Goal: Task Accomplishment & Management: Use online tool/utility

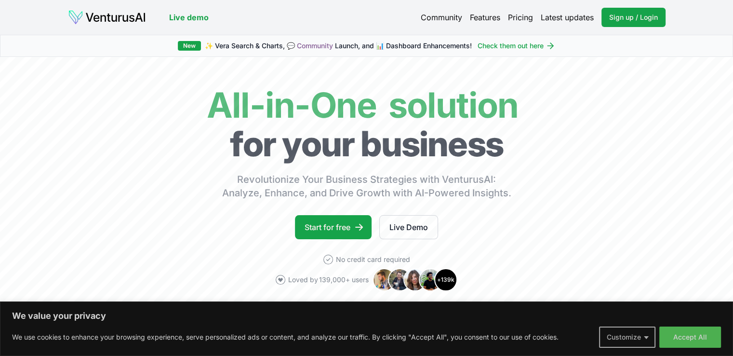
click at [646, 337] on button "Customize" at bounding box center [627, 336] width 56 height 21
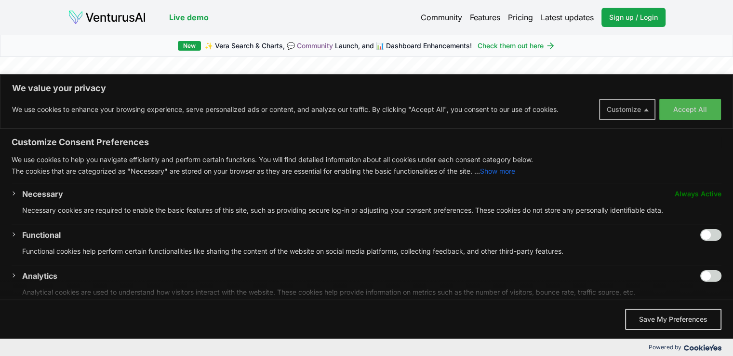
click at [641, 113] on button "Customize" at bounding box center [627, 109] width 56 height 21
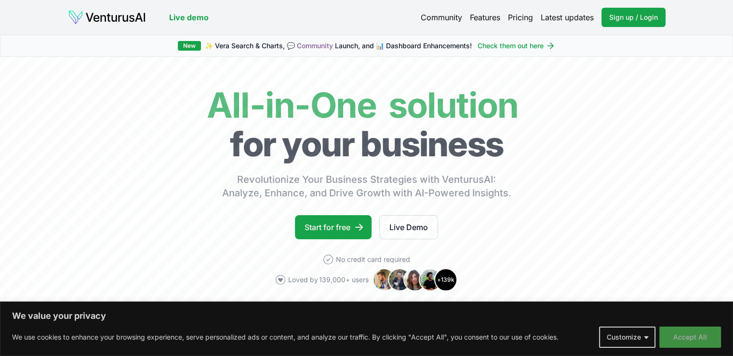
click at [695, 338] on button "Accept All" at bounding box center [690, 336] width 62 height 21
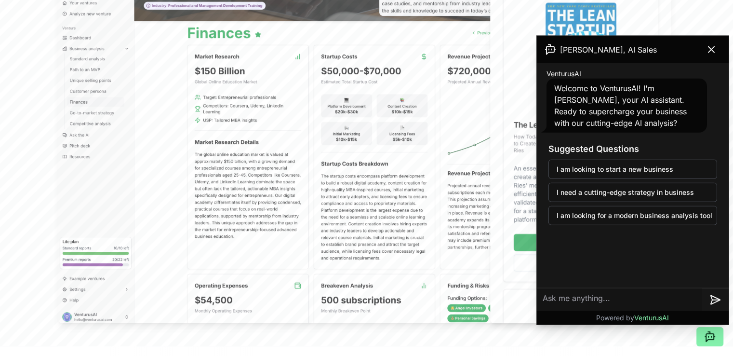
scroll to position [324, 0]
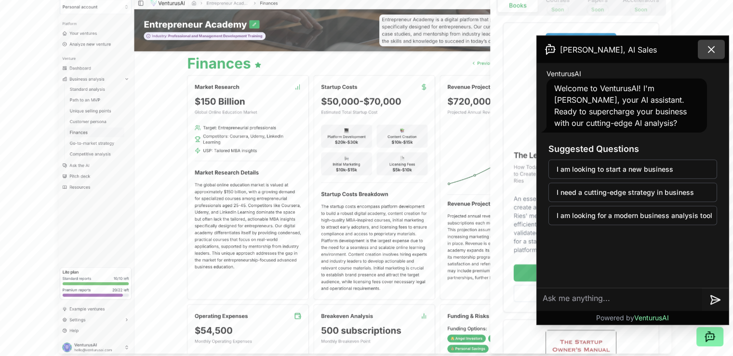
click at [714, 51] on icon at bounding box center [711, 50] width 6 height 6
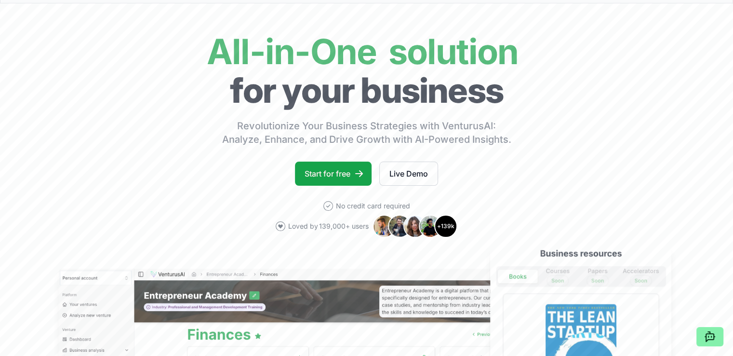
scroll to position [0, 0]
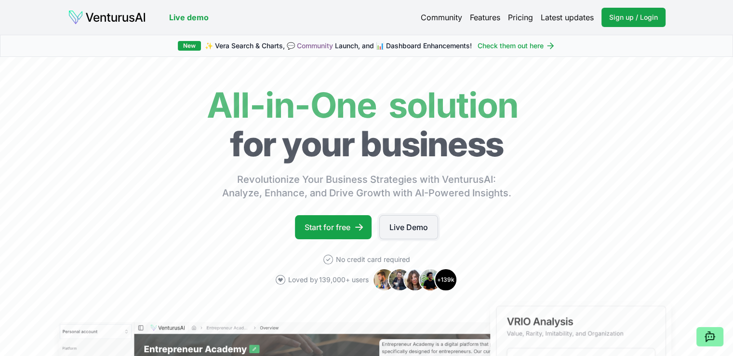
click at [418, 223] on link "Live Demo" at bounding box center [408, 227] width 59 height 24
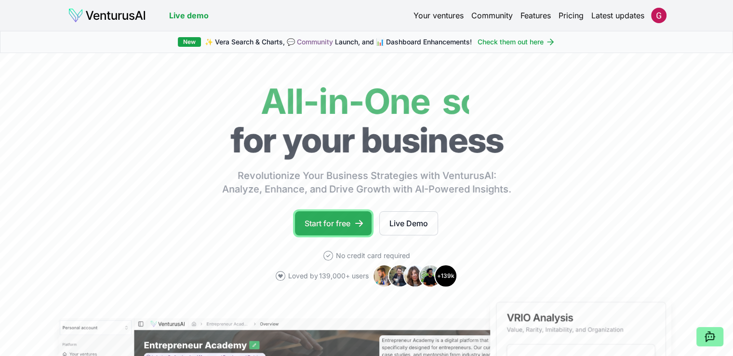
click at [341, 223] on link "Start for free" at bounding box center [333, 223] width 77 height 24
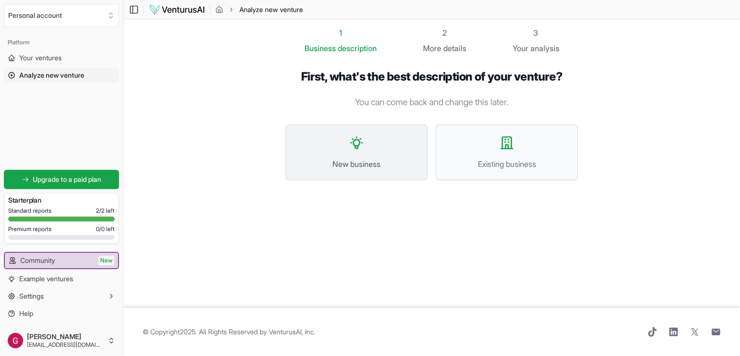
click at [353, 167] on span "New business" at bounding box center [356, 164] width 121 height 12
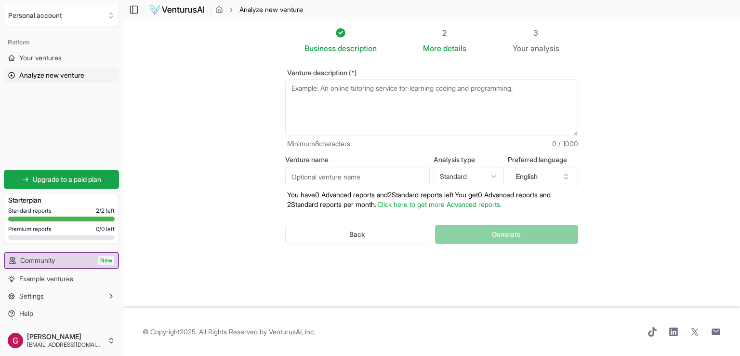
click at [474, 174] on html "We value your privacy We use cookies to enhance your browsing experience, serve…" at bounding box center [370, 178] width 740 height 356
click at [538, 174] on button "English" at bounding box center [543, 176] width 70 height 19
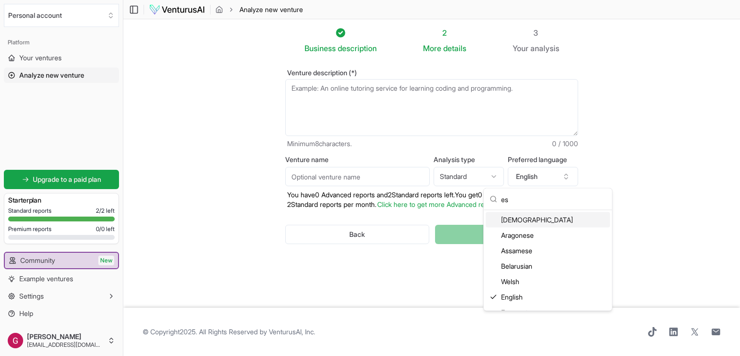
scroll to position [10, 0]
type input "e"
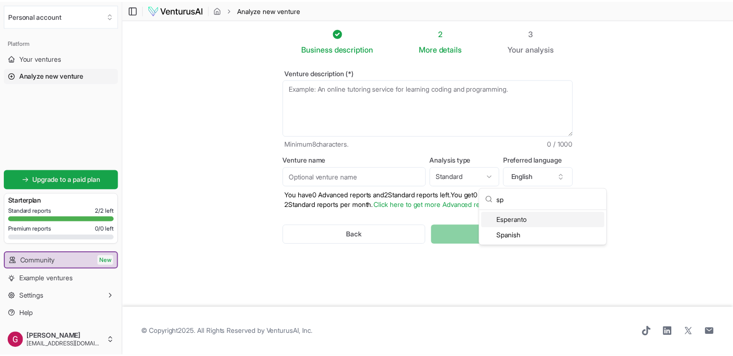
scroll to position [0, 0]
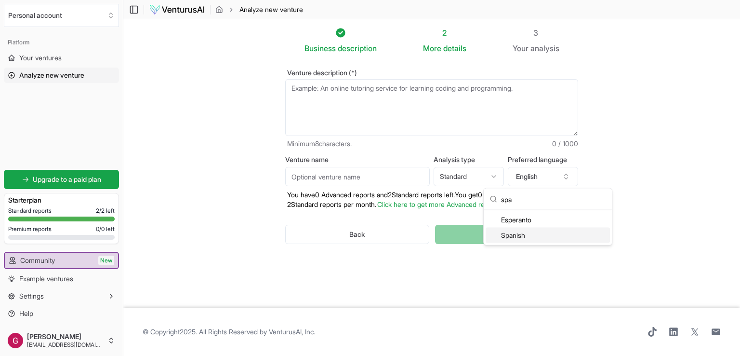
type input "spa"
click at [550, 233] on div "Spanish" at bounding box center [548, 234] width 124 height 15
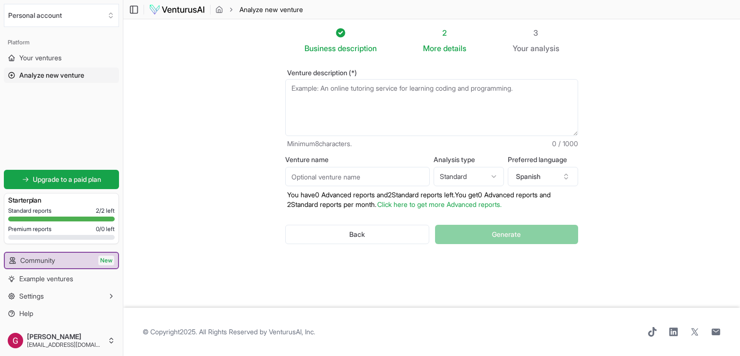
click at [421, 93] on textarea "Venture description (*)" at bounding box center [431, 107] width 293 height 57
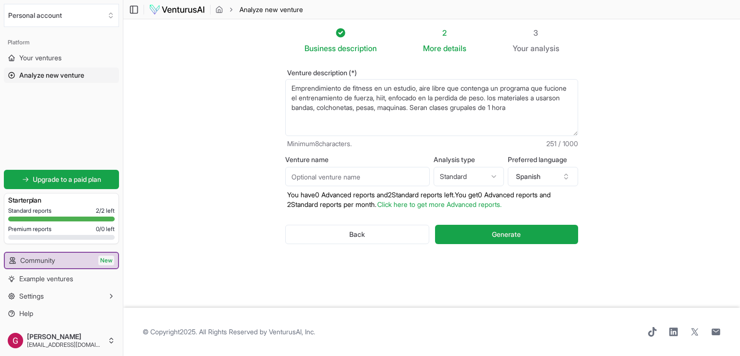
click at [312, 108] on textarea "Emprendimiento de fitness en un estudio, aire libre que contenga un programa qu…" at bounding box center [431, 107] width 293 height 57
click at [416, 106] on textarea "Emprendimiento de fitness en un estudio, aire libre que contenga un programa qu…" at bounding box center [431, 107] width 293 height 57
drag, startPoint x: 321, startPoint y: 90, endPoint x: 316, endPoint y: 98, distance: 10.2
click at [316, 98] on textarea "Emprendimiento de fitness en un estudio, aire libre que contenga un programa qu…" at bounding box center [431, 107] width 293 height 57
drag, startPoint x: 369, startPoint y: 89, endPoint x: 359, endPoint y: 98, distance: 13.7
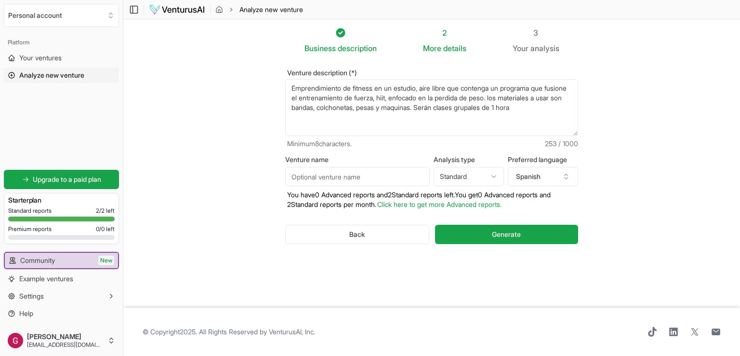
click at [359, 98] on textarea "Emprendimiento de fitness en un estudio, aire libre que contenga un programa qu…" at bounding box center [431, 107] width 293 height 57
type textarea "Emprendimiento de fitness en un estudio, aire libre que contenga un programa qu…"
click at [347, 183] on input "Venture name" at bounding box center [357, 176] width 145 height 19
type input "Gj fitness evolution"
click at [459, 228] on button "Generate" at bounding box center [506, 234] width 143 height 19
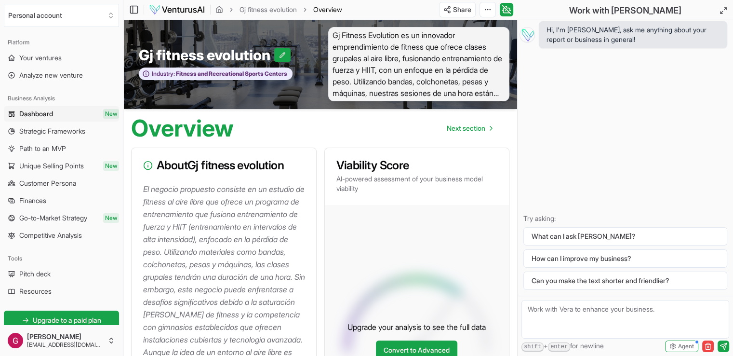
click at [492, 93] on span "Gj Fitness Evolution es un innovador emprendimiento de fitness que ofrece clase…" at bounding box center [419, 64] width 182 height 74
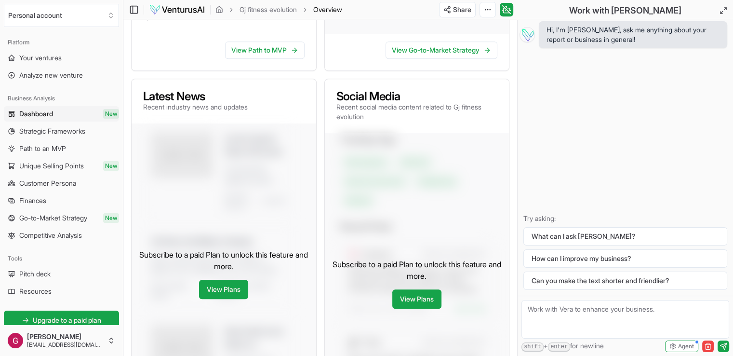
scroll to position [473, 0]
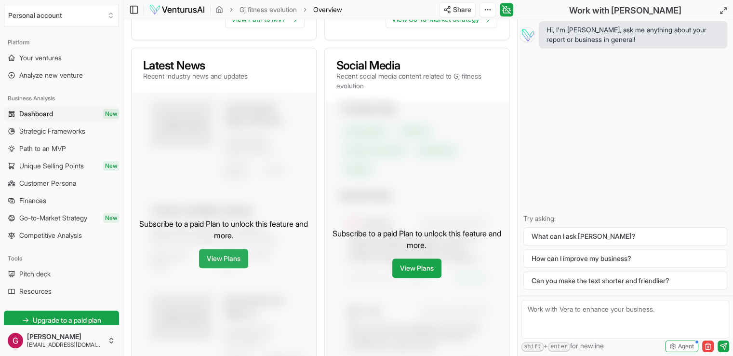
click at [227, 268] on link "View Plans" at bounding box center [223, 258] width 49 height 19
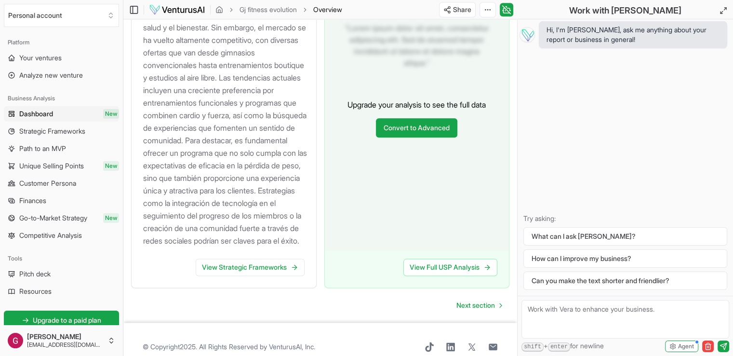
scroll to position [1170, 0]
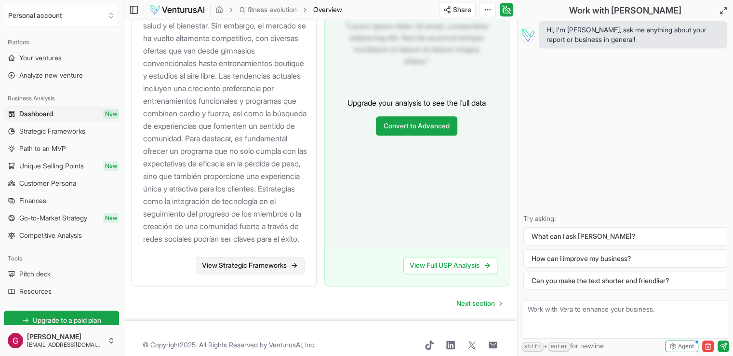
click at [270, 274] on link "View Strategic Frameworks" at bounding box center [250, 264] width 109 height 17
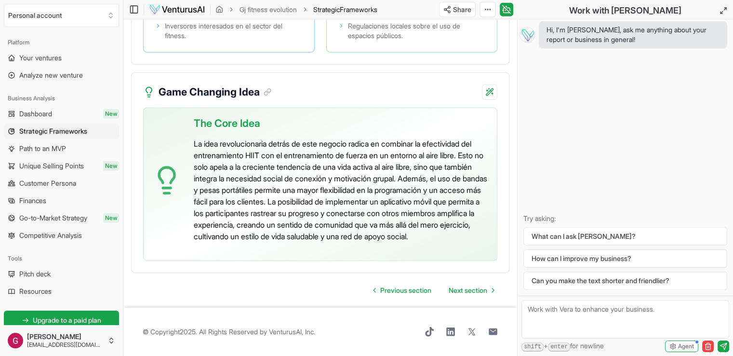
scroll to position [2509, 0]
click at [461, 286] on span "Next section" at bounding box center [468, 290] width 39 height 10
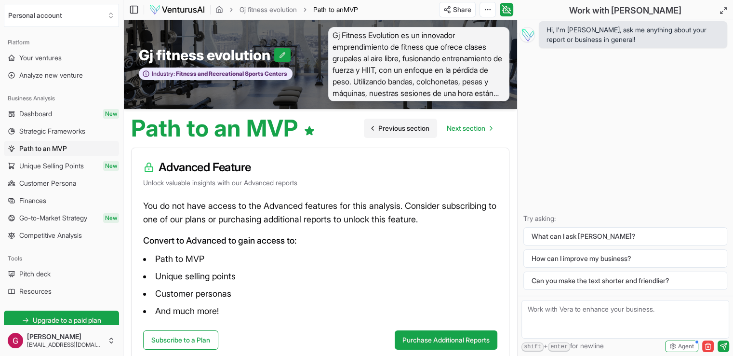
click at [386, 132] on span "Previous section" at bounding box center [403, 128] width 51 height 10
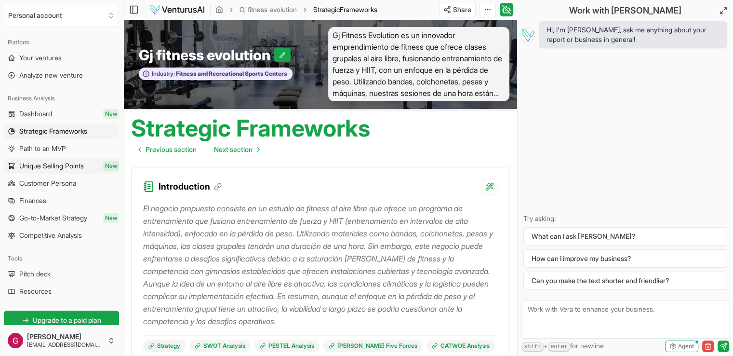
click at [62, 166] on span "Unique Selling Points" at bounding box center [51, 166] width 65 height 10
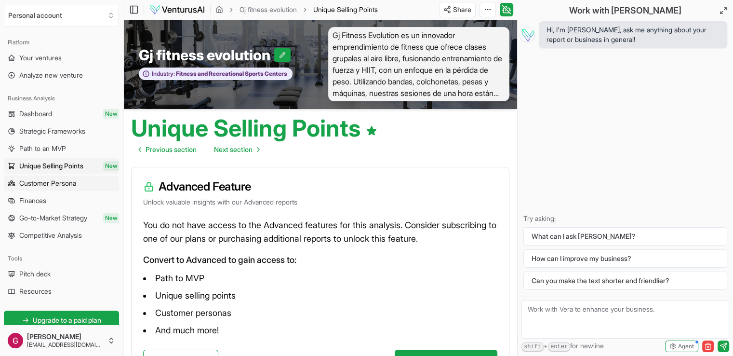
click at [57, 184] on span "Customer Persona" at bounding box center [47, 183] width 57 height 10
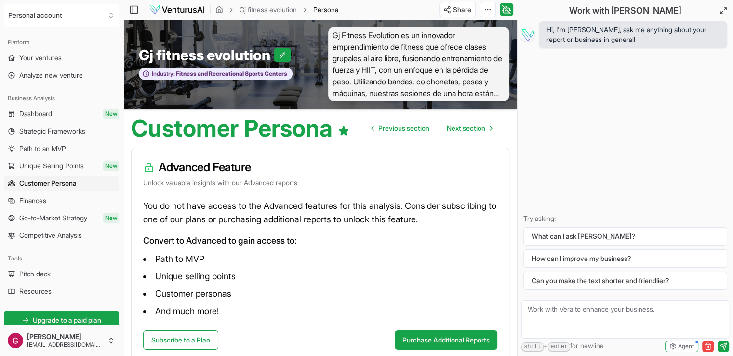
click at [56, 199] on link "Finances" at bounding box center [61, 200] width 115 height 15
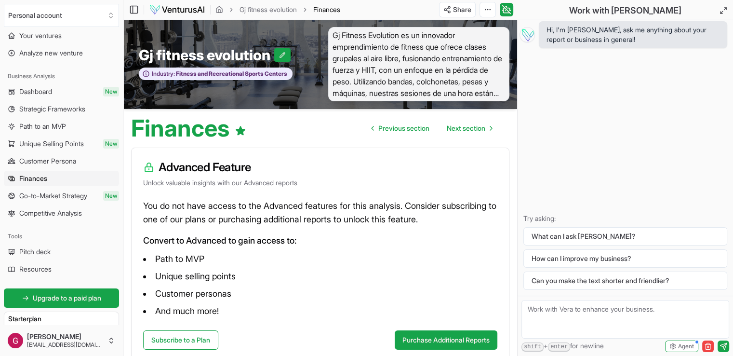
scroll to position [21, 0]
click at [64, 216] on span "Competitive Analysis" at bounding box center [50, 214] width 63 height 10
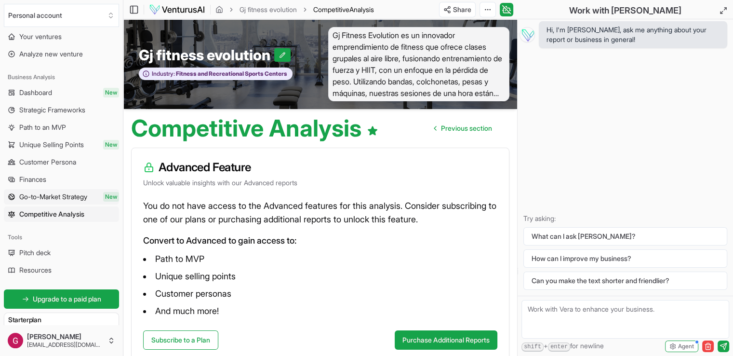
click at [58, 198] on span "Go-to-Market Strategy" at bounding box center [53, 197] width 68 height 10
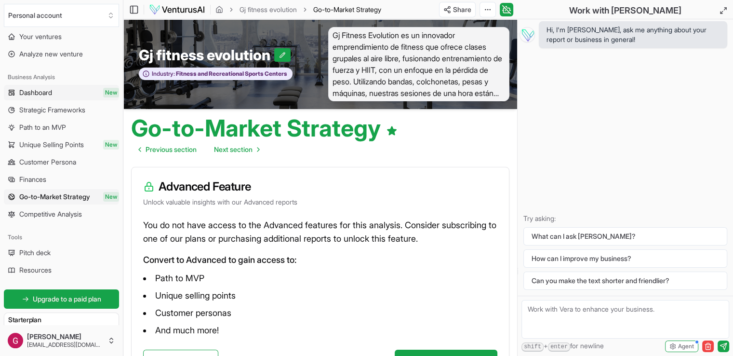
click at [63, 93] on link "Dashboard New" at bounding box center [61, 92] width 115 height 15
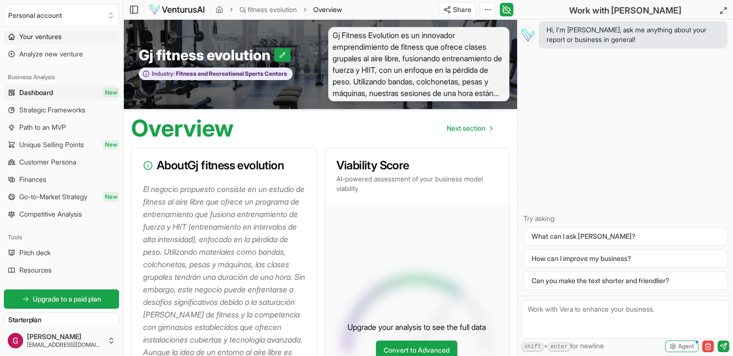
click at [73, 37] on link "Your ventures" at bounding box center [61, 36] width 115 height 15
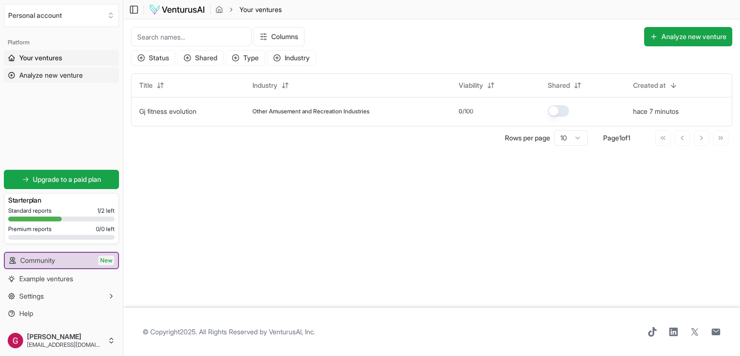
click at [81, 73] on span "Analyze new venture" at bounding box center [51, 75] width 64 height 10
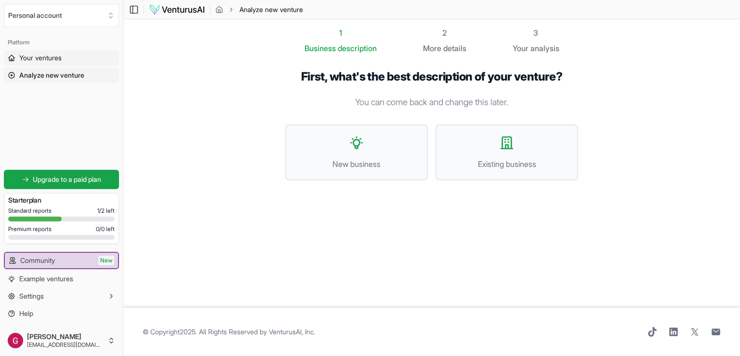
click at [65, 56] on link "Your ventures" at bounding box center [61, 57] width 115 height 15
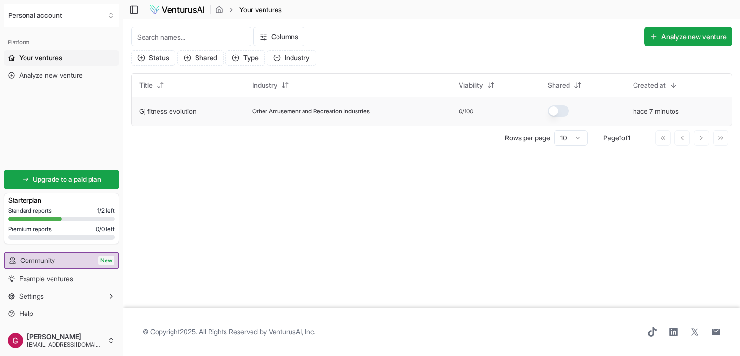
click at [170, 105] on td "Gj fitness evolution" at bounding box center [188, 111] width 113 height 29
click at [310, 113] on span "Other Amusement and Recreation Industries" at bounding box center [311, 111] width 117 height 8
click at [203, 112] on td "Gj fitness evolution" at bounding box center [188, 111] width 113 height 29
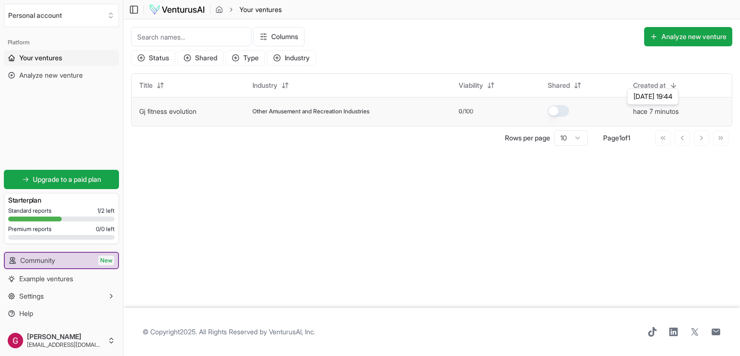
click at [653, 109] on button "hace 7 minutos" at bounding box center [656, 111] width 46 height 10
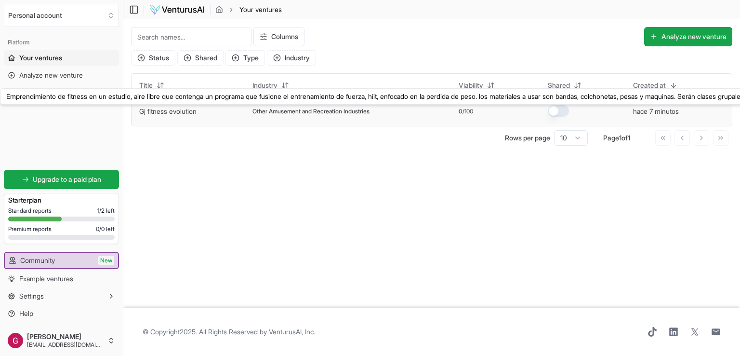
click at [151, 111] on link "Gj fitness evolution" at bounding box center [167, 111] width 57 height 8
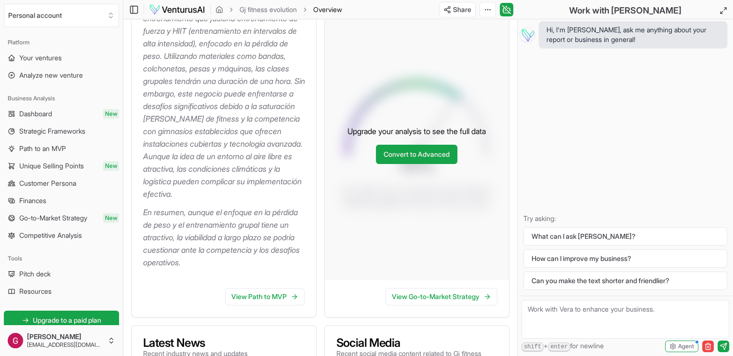
scroll to position [197, 0]
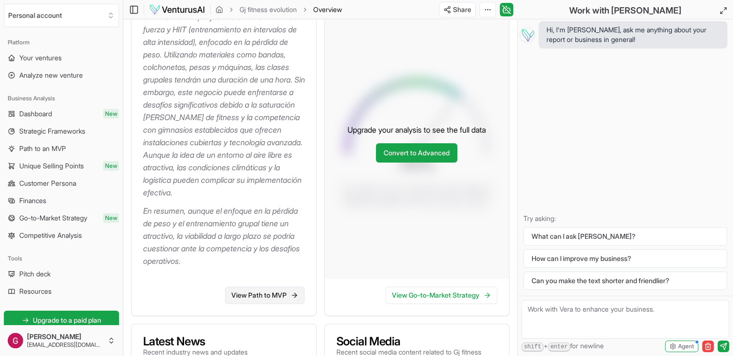
click at [278, 304] on link "View Path to MVP" at bounding box center [265, 294] width 80 height 17
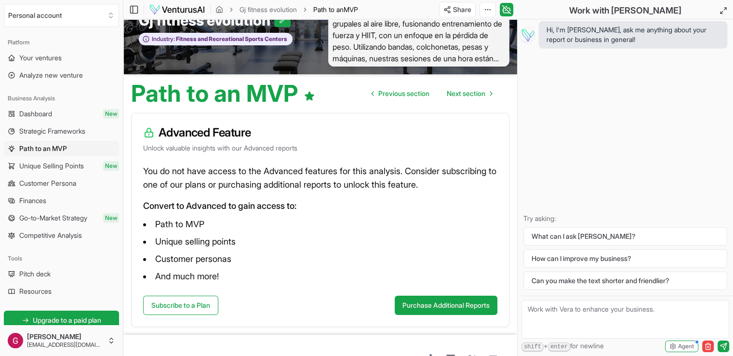
scroll to position [62, 0]
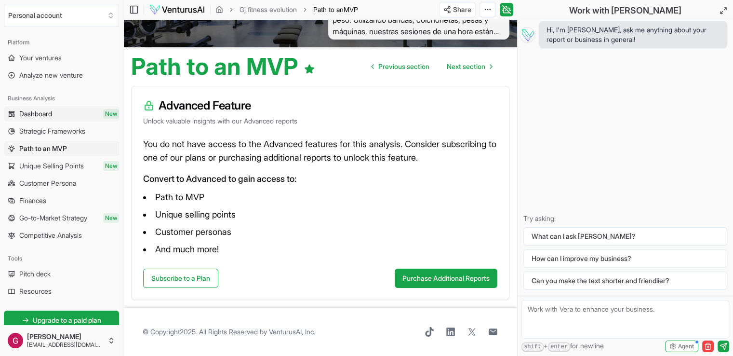
click at [58, 116] on link "Dashboard New" at bounding box center [61, 113] width 115 height 15
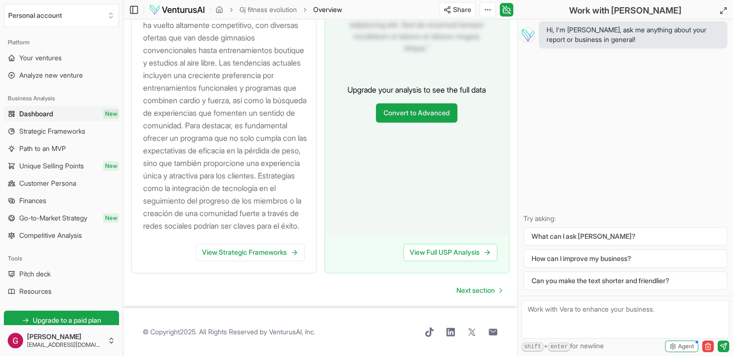
scroll to position [1201, 0]
click at [270, 261] on link "View Strategic Frameworks" at bounding box center [250, 251] width 109 height 17
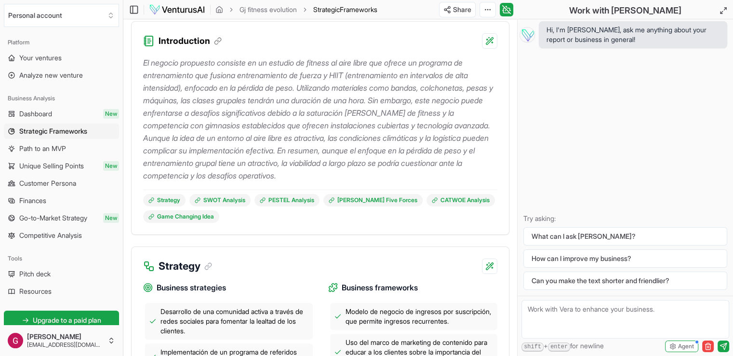
scroll to position [122, 0]
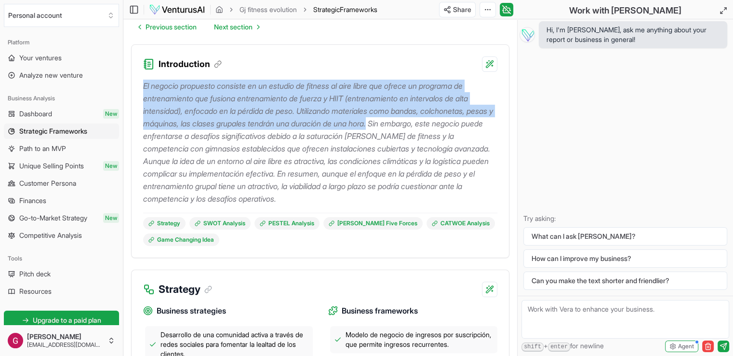
drag, startPoint x: 143, startPoint y: 83, endPoint x: 411, endPoint y: 123, distance: 270.9
click at [411, 123] on p "El negocio propuesto consiste en un estudio de fitness al aire libre que ofrece…" at bounding box center [320, 142] width 354 height 125
copy p "El negocio propuesto consiste en un estudio de fitness al aire libre que ofrece…"
click at [327, 64] on div "Introduction" at bounding box center [320, 58] width 377 height 27
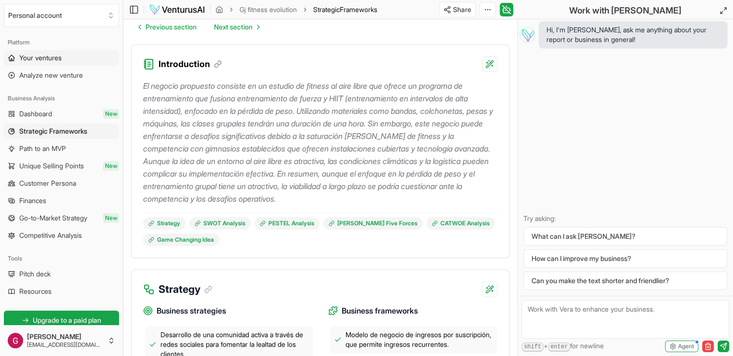
click at [60, 58] on span "Your ventures" at bounding box center [40, 58] width 42 height 10
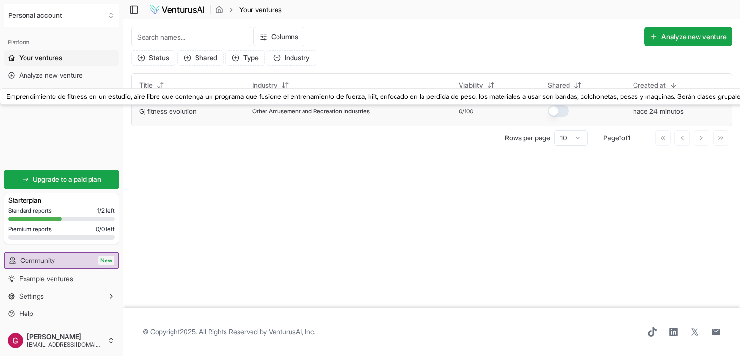
click at [179, 111] on link "Gj fitness evolution" at bounding box center [167, 111] width 57 height 8
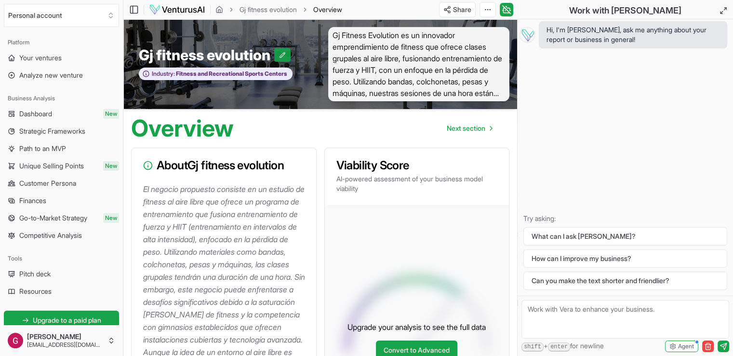
click at [283, 53] on icon at bounding box center [282, 55] width 7 height 7
click at [284, 106] on div "Gj fitness evolution Gj fitness evolution Industry: Fitness and Recreational Sp…" at bounding box center [320, 64] width 394 height 90
click at [299, 92] on div "Gj fitness evolution Gj fitness evolution Industry: Fitness and Recreational Sp…" at bounding box center [221, 64] width 197 height 74
click at [308, 56] on icon at bounding box center [309, 55] width 7 height 7
click at [384, 57] on span "Gj Fitness Evolution es un innovador emprendimiento de fitness que ofrece clase…" at bounding box center [419, 64] width 182 height 74
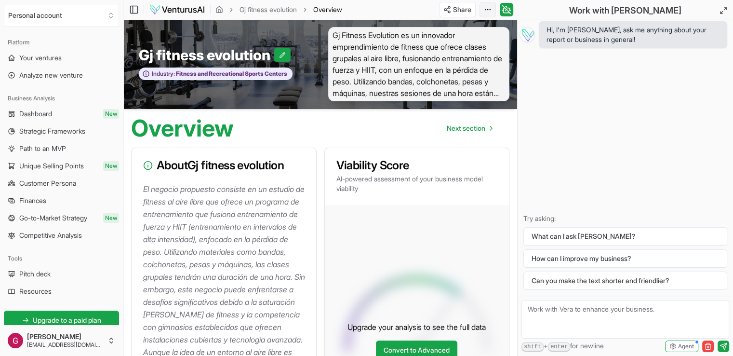
click at [490, 11] on html "We value your privacy We use cookies to enhance your browsing experience, serve…" at bounding box center [366, 178] width 733 height 356
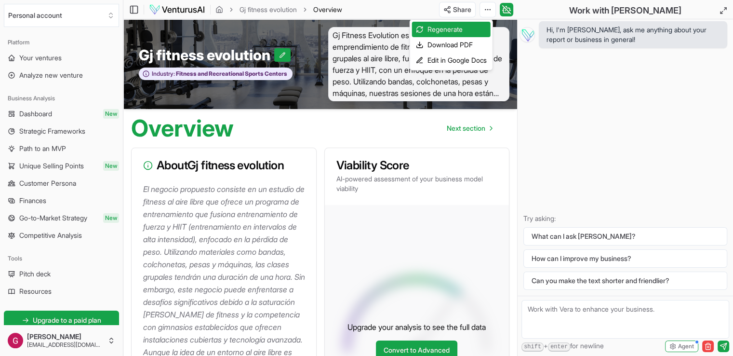
click at [488, 10] on html "We value your privacy We use cookies to enhance your browsing experience, serve…" at bounding box center [366, 178] width 733 height 356
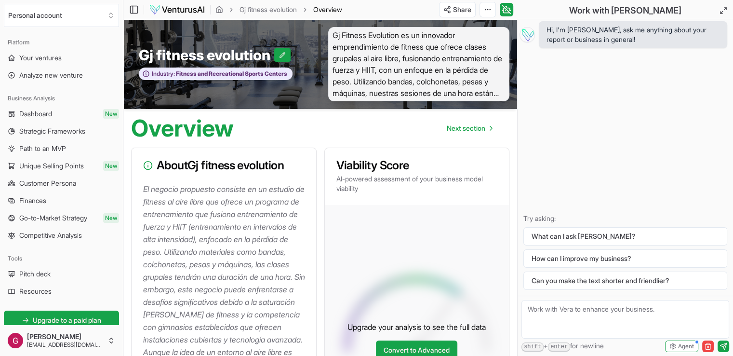
click at [488, 10] on html "We value your privacy We use cookies to enhance your browsing experience, serve…" at bounding box center [366, 178] width 733 height 356
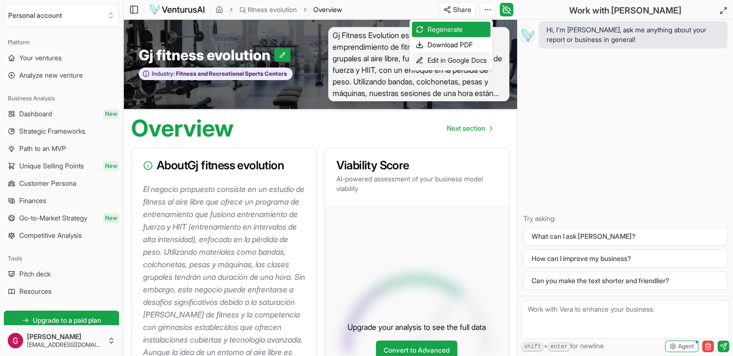
click at [462, 57] on div "Edit in Google Docs" at bounding box center [451, 60] width 79 height 15
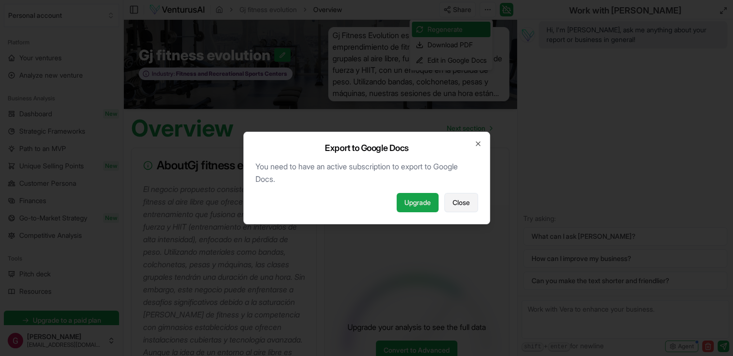
click at [463, 201] on span "Close" at bounding box center [460, 203] width 17 height 10
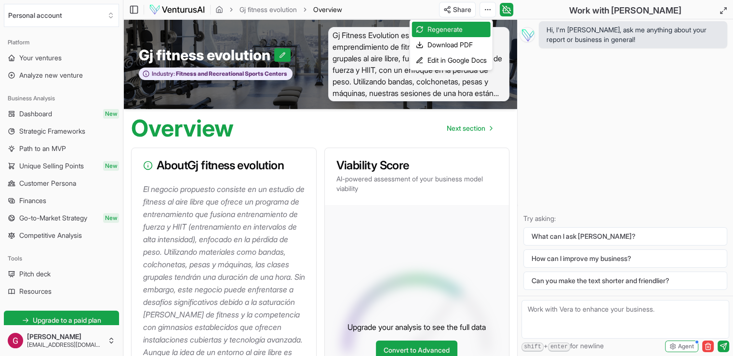
click at [503, 133] on html "We value your privacy We use cookies to enhance your browsing experience, serve…" at bounding box center [366, 178] width 733 height 356
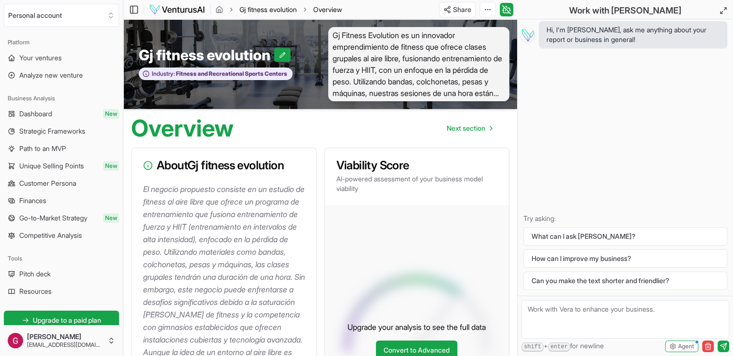
click at [267, 9] on link "Gj fitness evolution" at bounding box center [267, 10] width 57 height 10
click at [219, 12] on icon "breadcrumb" at bounding box center [219, 9] width 6 height 6
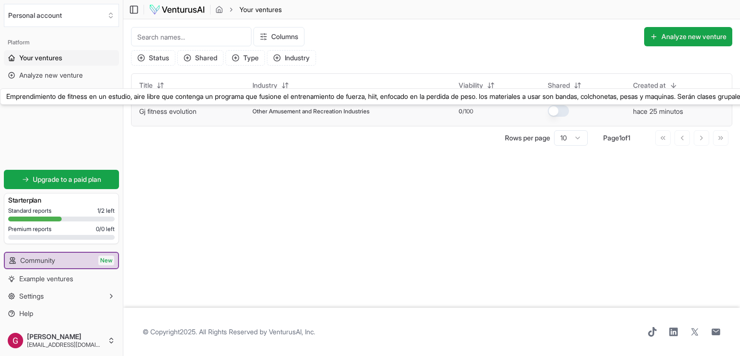
click at [179, 112] on link "Gj fitness evolution" at bounding box center [167, 111] width 57 height 8
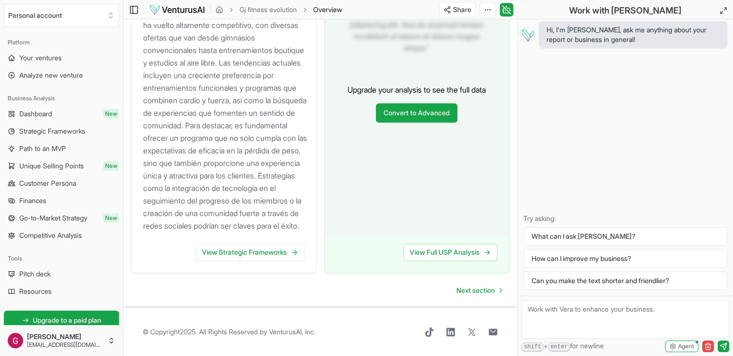
scroll to position [1220, 0]
click at [476, 292] on span "Next section" at bounding box center [475, 290] width 39 height 10
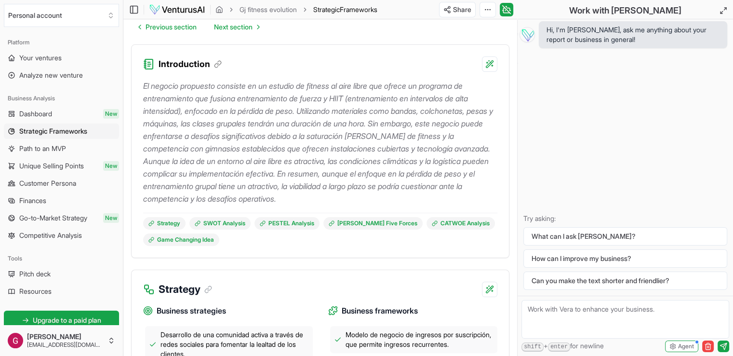
scroll to position [126, 0]
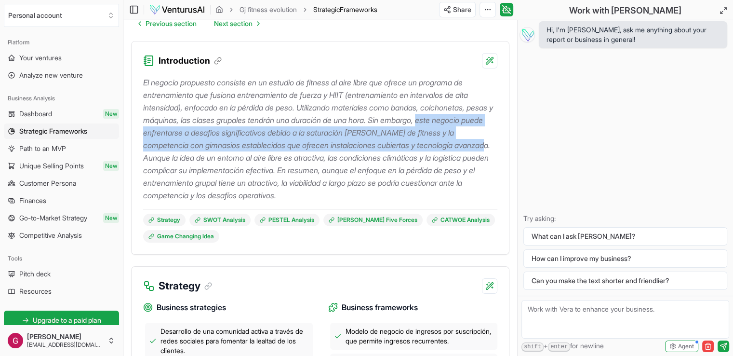
drag, startPoint x: 463, startPoint y: 120, endPoint x: 220, endPoint y: 159, distance: 245.9
click at [220, 159] on p "El negocio propuesto consiste en un estudio de fitness al aire libre que ofrece…" at bounding box center [320, 138] width 354 height 125
copy p "este negocio puede enfrentarse a desafíos significativos debido a la saturación…"
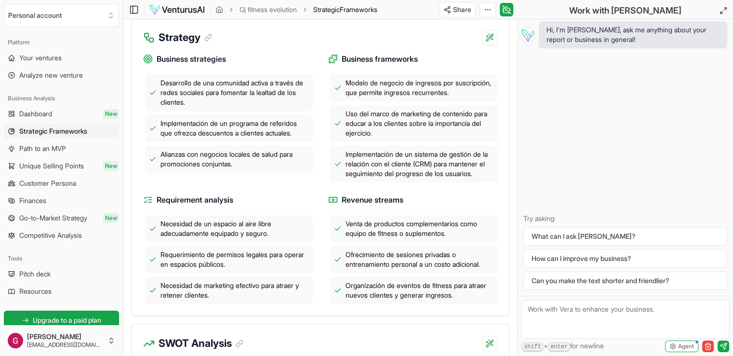
scroll to position [367, 0]
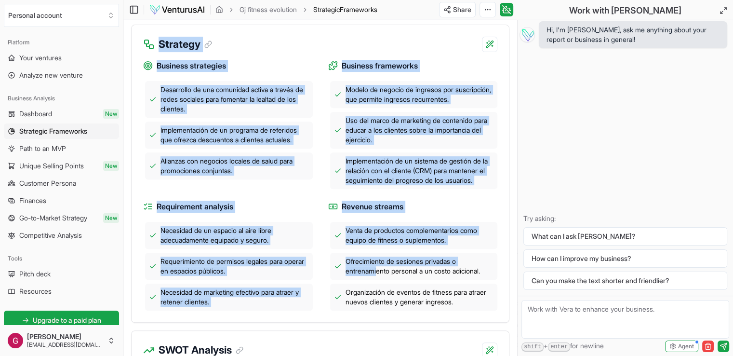
drag, startPoint x: 139, startPoint y: 41, endPoint x: 377, endPoint y: 278, distance: 336.3
click at [377, 278] on div "Strategy Business strategies Desarrollo de una comunidad activa a través de red…" at bounding box center [320, 174] width 378 height 298
click at [320, 220] on div "Business strategies Desarrollo de una comunidad activa a través de redes social…" at bounding box center [320, 181] width 354 height 258
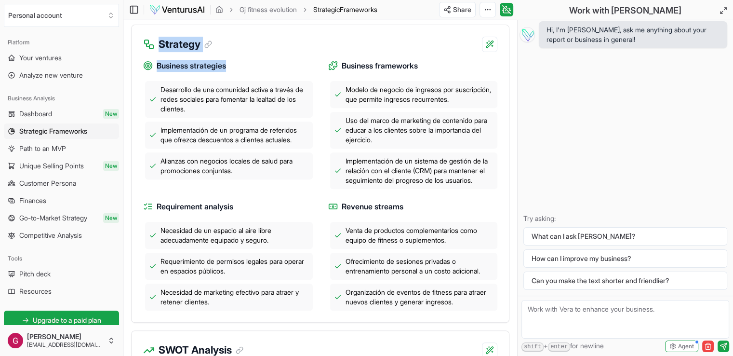
drag, startPoint x: 239, startPoint y: 63, endPoint x: 159, endPoint y: 45, distance: 82.5
click at [159, 45] on div "Strategy Business strategies Desarrollo de una comunidad activa a través de red…" at bounding box center [320, 174] width 378 height 298
copy div "Strategy Business strategies"
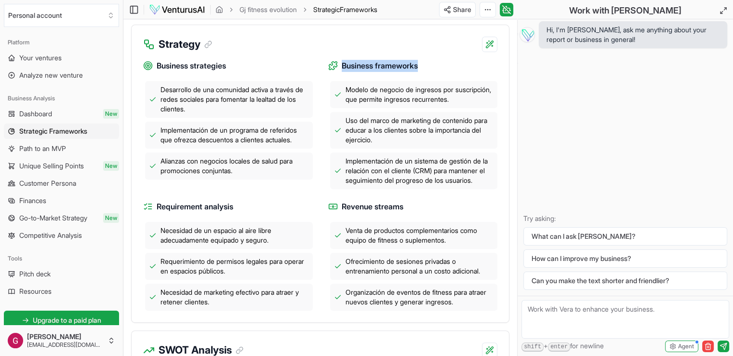
drag, startPoint x: 425, startPoint y: 61, endPoint x: 342, endPoint y: 61, distance: 82.9
click at [342, 61] on h4 "Business frameworks" at bounding box center [413, 66] width 170 height 12
copy span "Business frameworks"
drag, startPoint x: 243, startPoint y: 215, endPoint x: 156, endPoint y: 209, distance: 87.5
click at [156, 209] on h4 "Requirement analysis" at bounding box center [228, 206] width 170 height 12
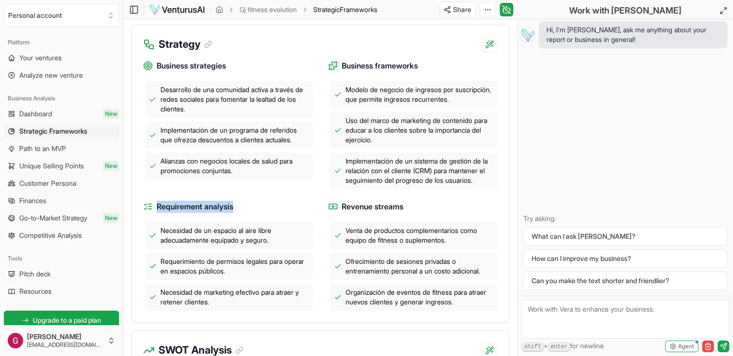
copy span "Requirement analysis"
drag, startPoint x: 416, startPoint y: 212, endPoint x: 341, endPoint y: 205, distance: 75.5
click at [341, 205] on div "Business strategies Desarrollo de una comunidad activa a través de redes social…" at bounding box center [320, 181] width 354 height 258
copy span "Revenue streams"
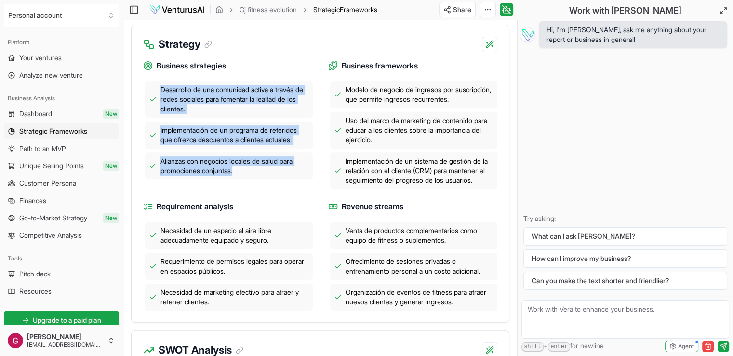
drag, startPoint x: 159, startPoint y: 87, endPoint x: 244, endPoint y: 171, distance: 119.6
click at [244, 171] on div "Desarrollo de una comunidad activa a través de redes sociales para fomentar la …" at bounding box center [228, 130] width 170 height 98
copy div "Desarrollo de una comunidad activa a través de redes sociales para fomentar la …"
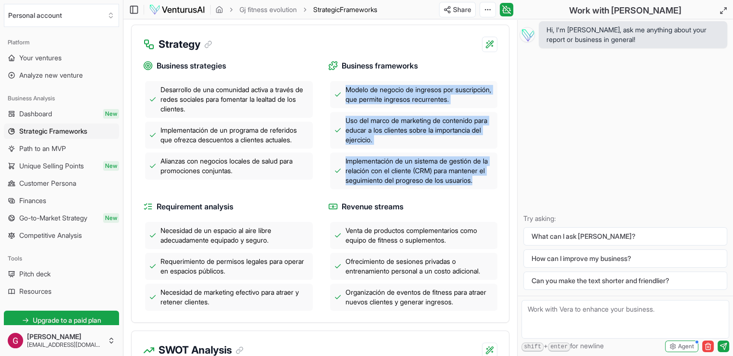
drag, startPoint x: 345, startPoint y: 87, endPoint x: 486, endPoint y: 193, distance: 176.3
click at [486, 189] on div "Modelo de negocio de ingresos por suscripción, que permite ingresos recurrentes…" at bounding box center [413, 135] width 170 height 108
copy div "Modelo de negocio de ingresos por suscripción, que permite ingresos recurrentes…"
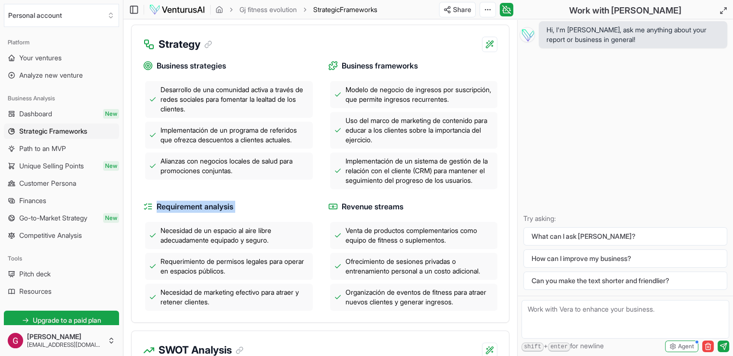
drag, startPoint x: 151, startPoint y: 218, endPoint x: 159, endPoint y: 239, distance: 21.7
click at [159, 239] on div "Requirement analysis Necesidad de un espacio al aire libre adecuadamente equipa…" at bounding box center [228, 255] width 170 height 110
click at [159, 239] on div "Necesidad de un espacio al aire libre adecuadamente equipado y seguro." at bounding box center [229, 235] width 168 height 27
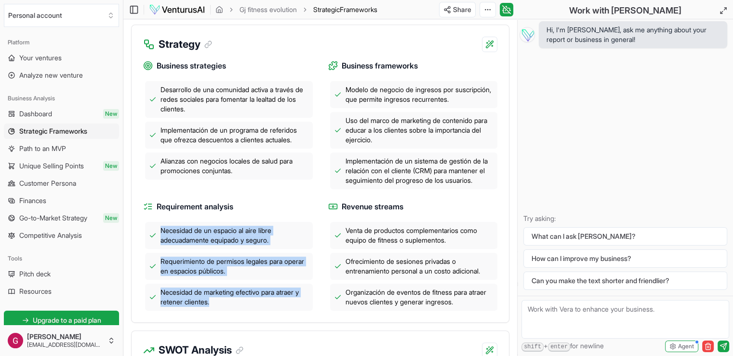
drag, startPoint x: 159, startPoint y: 239, endPoint x: 233, endPoint y: 313, distance: 105.3
click at [233, 310] on div "Necesidad de un espacio al aire libre adecuadamente equipado y seguro. Requerim…" at bounding box center [228, 266] width 170 height 89
copy div "Necesidad de un espacio al aire libre adecuadamente equipado y seguro. Requerim…"
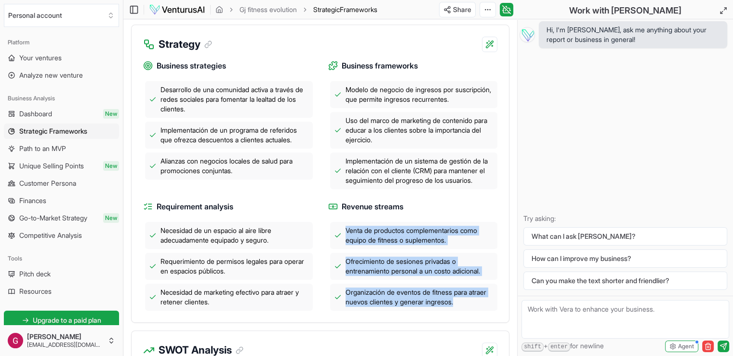
drag, startPoint x: 346, startPoint y: 239, endPoint x: 480, endPoint y: 315, distance: 153.6
click at [480, 310] on div "Venta de productos complementarios como equipo de fitness o suplementos. Ofreci…" at bounding box center [413, 266] width 170 height 89
copy div "Venta de productos complementarios como equipo de fitness o suplementos. Ofreci…"
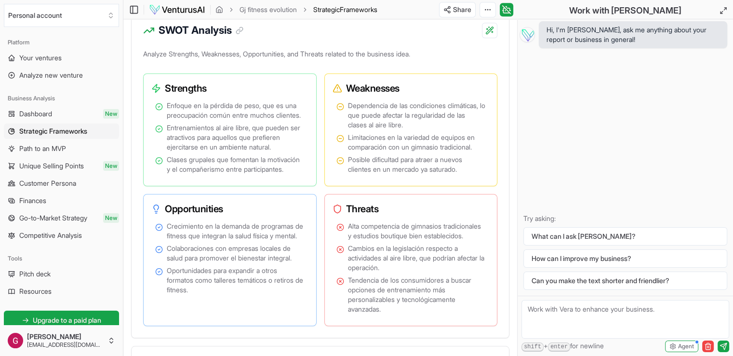
scroll to position [693, 0]
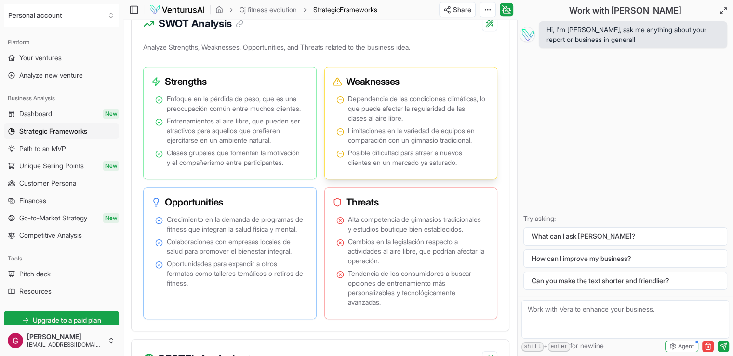
drag, startPoint x: 403, startPoint y: 89, endPoint x: 365, endPoint y: 84, distance: 38.0
click at [362, 83] on h3 "Weaknesses" at bounding box center [406, 81] width 149 height 13
click at [368, 84] on h3 "Weaknesses" at bounding box center [406, 81] width 149 height 13
drag, startPoint x: 412, startPoint y: 95, endPoint x: 345, endPoint y: 94, distance: 67.5
click at [345, 88] on h3 "Weaknesses" at bounding box center [406, 81] width 149 height 13
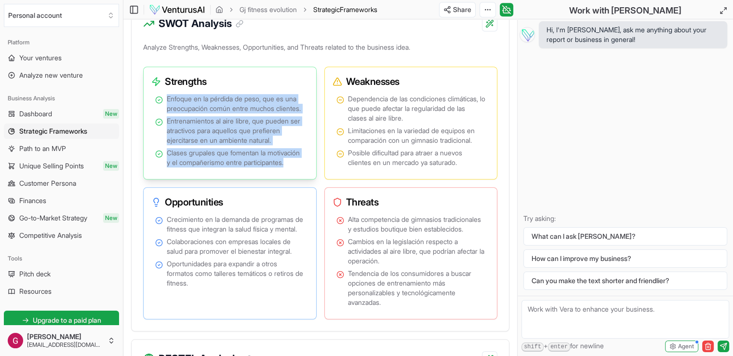
drag, startPoint x: 166, startPoint y: 105, endPoint x: 219, endPoint y: 193, distance: 103.1
click at [219, 167] on ul "Enfoque en la pérdida de peso, que es una preocupación común entre muchos clien…" at bounding box center [229, 130] width 149 height 73
click at [283, 113] on span "Enfoque en la pérdida de peso, que es una preocupación común entre muchos clien…" at bounding box center [236, 103] width 138 height 19
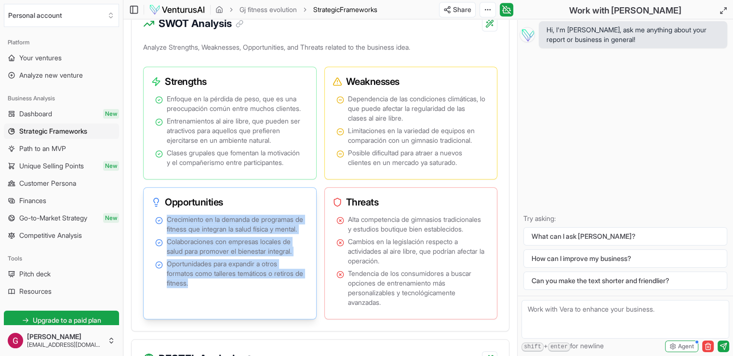
drag, startPoint x: 169, startPoint y: 248, endPoint x: 205, endPoint y: 321, distance: 81.7
click at [205, 288] on ul "Crecimiento en la demanda de programas de fitness que integran la salud física …" at bounding box center [229, 250] width 149 height 73
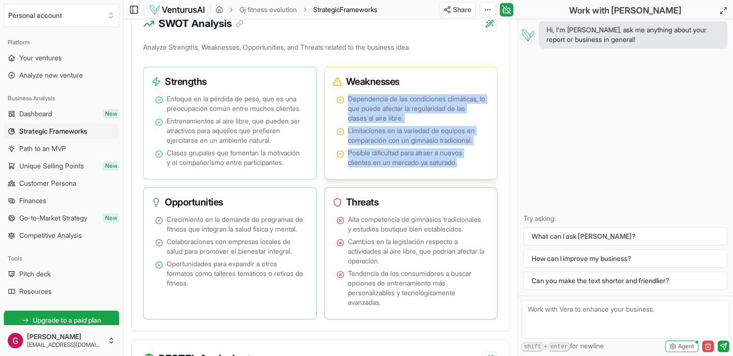
drag, startPoint x: 470, startPoint y: 174, endPoint x: 346, endPoint y: 108, distance: 140.8
click at [346, 108] on ul "Dependencia de las condiciones climáticas, lo que puede afectar la regularidad …" at bounding box center [410, 130] width 149 height 73
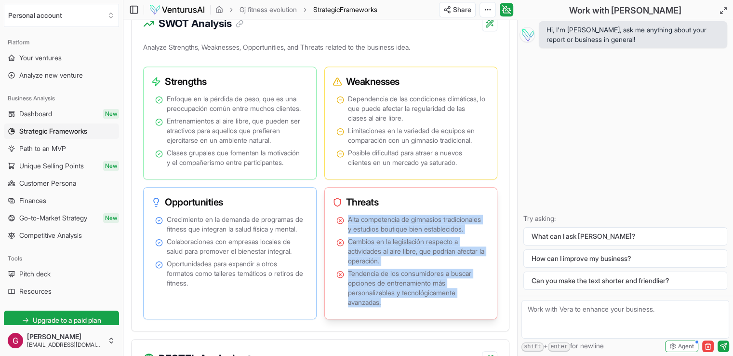
drag, startPoint x: 389, startPoint y: 340, endPoint x: 349, endPoint y: 249, distance: 100.1
click at [349, 249] on ul "Alta competencia de gimnasios tradicionales y estudios boutique bien establecid…" at bounding box center [410, 260] width 149 height 93
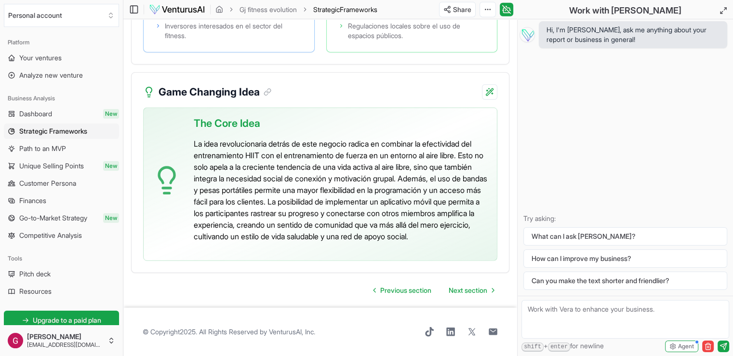
scroll to position [2509, 0]
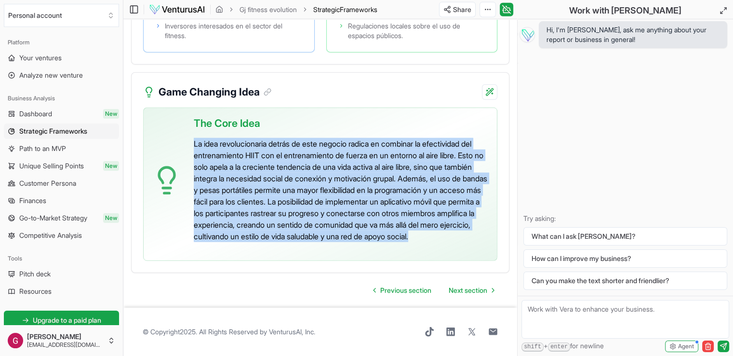
drag, startPoint x: 349, startPoint y: 239, endPoint x: 195, endPoint y: 126, distance: 191.7
click at [195, 126] on div "The Core Idea La idea revolucionaria detrás de este negocio radica en combinar …" at bounding box center [341, 180] width 295 height 145
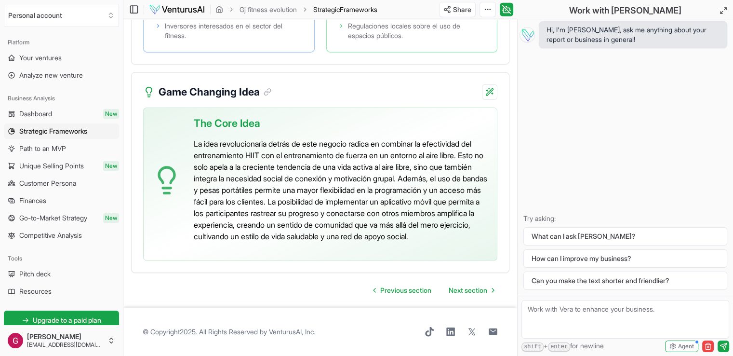
click at [255, 116] on span "The Core Idea" at bounding box center [227, 123] width 66 height 15
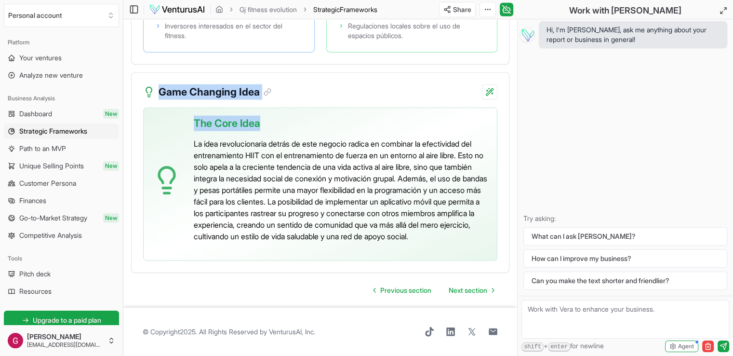
drag, startPoint x: 266, startPoint y: 111, endPoint x: 156, endPoint y: 79, distance: 113.9
click at [156, 79] on div "Game Changing Idea The Core Idea La idea revolucionaria detrás de este negocio …" at bounding box center [320, 172] width 378 height 200
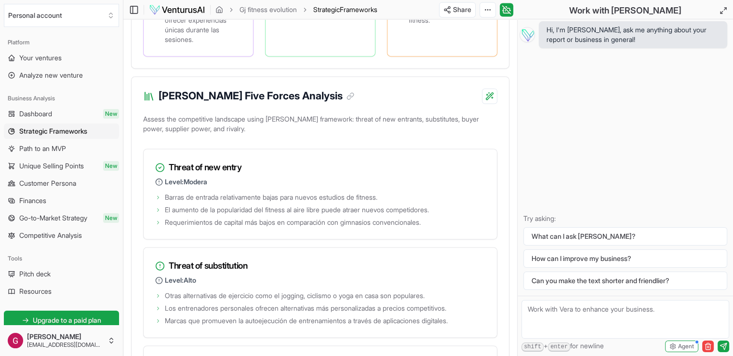
scroll to position [1415, 0]
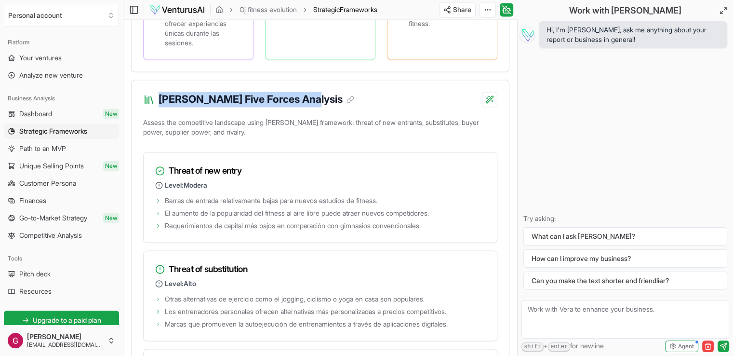
drag, startPoint x: 328, startPoint y: 174, endPoint x: 159, endPoint y: 173, distance: 169.1
click at [159, 107] on div "Porter's Five Forces Analysis" at bounding box center [320, 93] width 377 height 27
drag, startPoint x: 254, startPoint y: 248, endPoint x: 206, endPoint y: 225, distance: 53.2
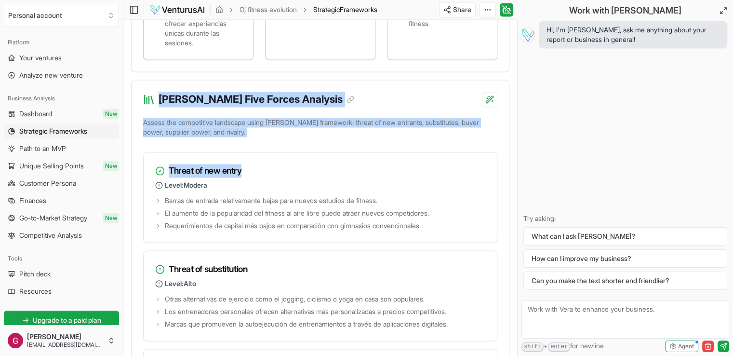
drag, startPoint x: 244, startPoint y: 247, endPoint x: 153, endPoint y: 171, distance: 118.0
click at [318, 194] on div "Threat of new entry Level: Modera" at bounding box center [320, 172] width 353 height 41
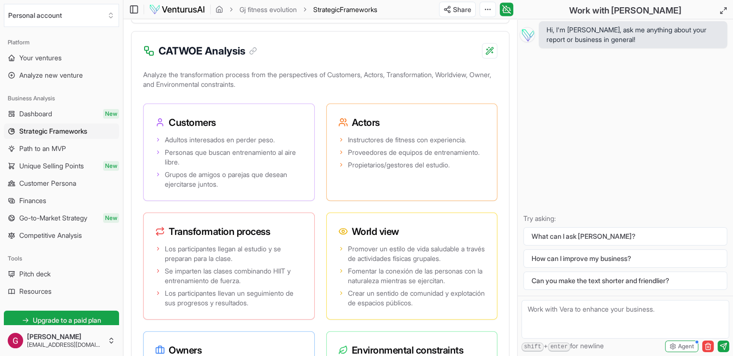
scroll to position [2046, 0]
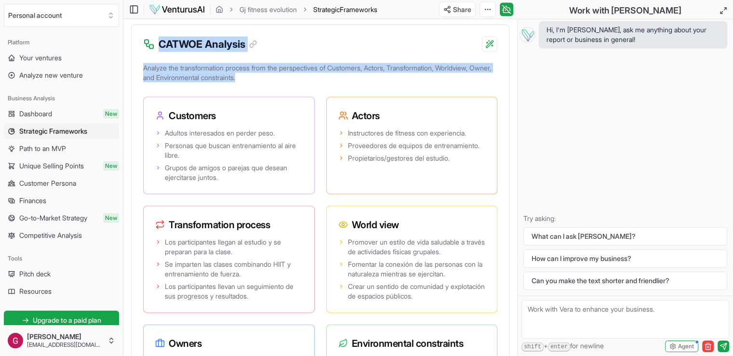
drag, startPoint x: 288, startPoint y: 149, endPoint x: 157, endPoint y: 119, distance: 135.1
click at [157, 119] on div "CATWOE Analysis Analyze the transformation process from the perspectives of Cus…" at bounding box center [320, 229] width 378 height 409
click at [332, 52] on div "CATWOE Analysis" at bounding box center [320, 38] width 377 height 27
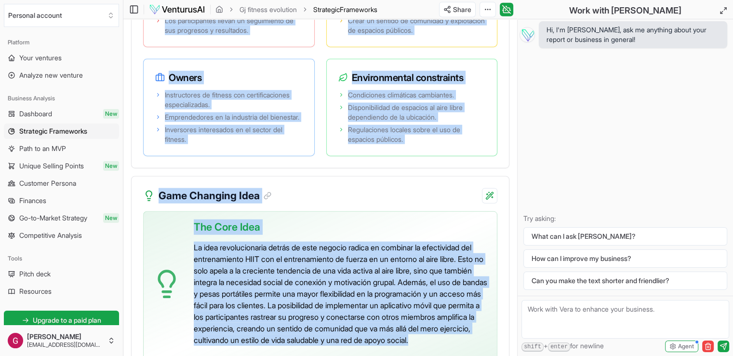
scroll to position [2407, 0]
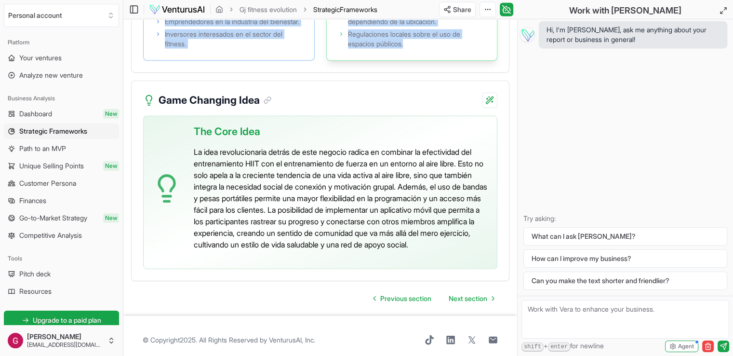
drag, startPoint x: 154, startPoint y: 51, endPoint x: 414, endPoint y: 128, distance: 271.4
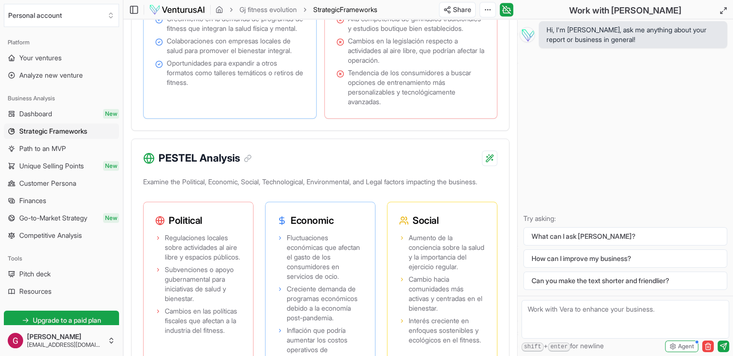
scroll to position [0, 0]
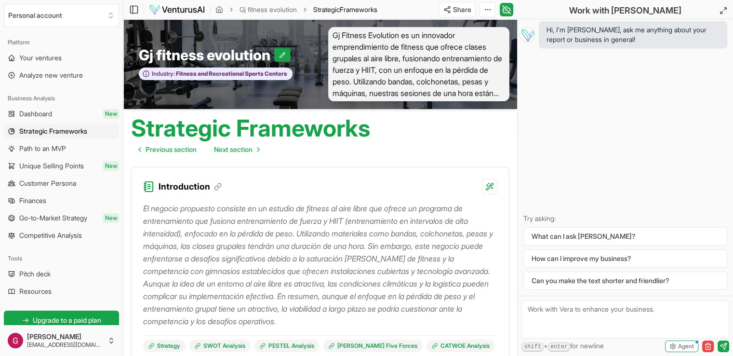
click at [310, 97] on div "Gj fitness evolution Industry: Fitness and Recreational Sports Centers" at bounding box center [221, 64] width 197 height 74
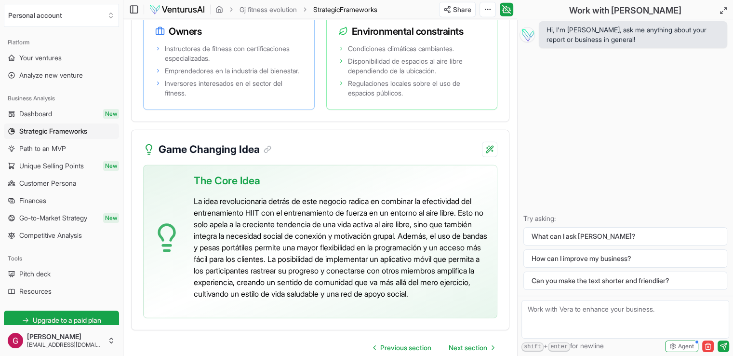
scroll to position [2509, 0]
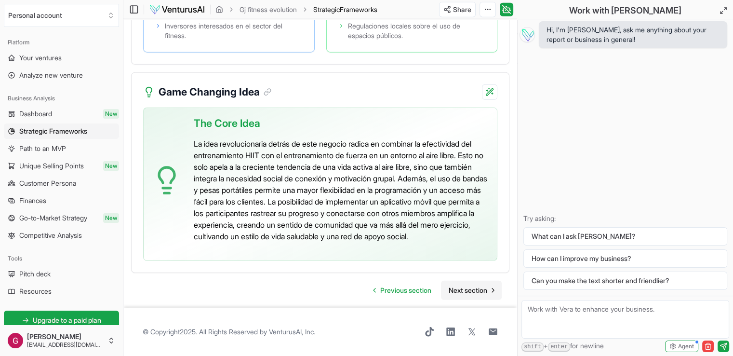
click at [472, 291] on span "Next section" at bounding box center [468, 290] width 39 height 10
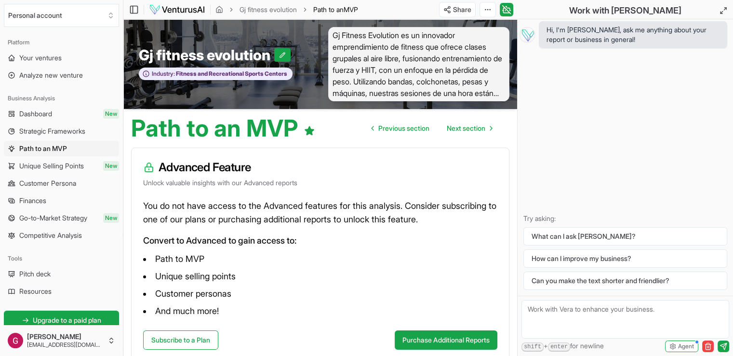
scroll to position [62, 0]
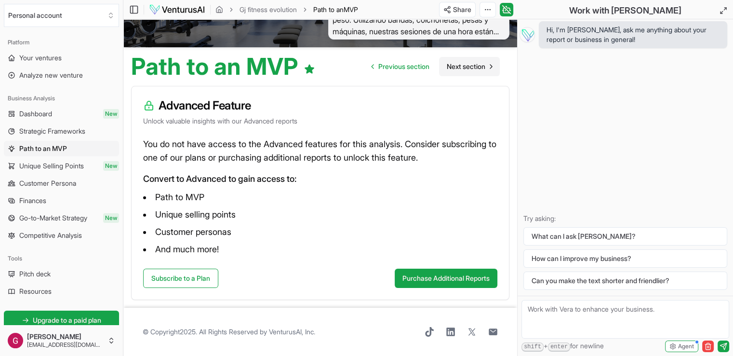
click at [468, 63] on span "Next section" at bounding box center [466, 67] width 39 height 10
